Goal: Complete application form

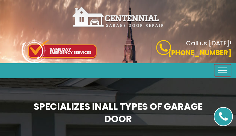
type input "UjXHrScNdCSy"
type input "5773685314"
type input "[EMAIL_ADDRESS][DOMAIN_NAME]"
type input "HubmPvQp"
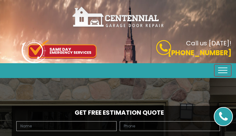
type input "yYWlXbPSmi"
type input "8757216232"
type input "[EMAIL_ADDRESS][DOMAIN_NAME]"
type input "JFugrmSDdPsz"
